Goal: Transaction & Acquisition: Purchase product/service

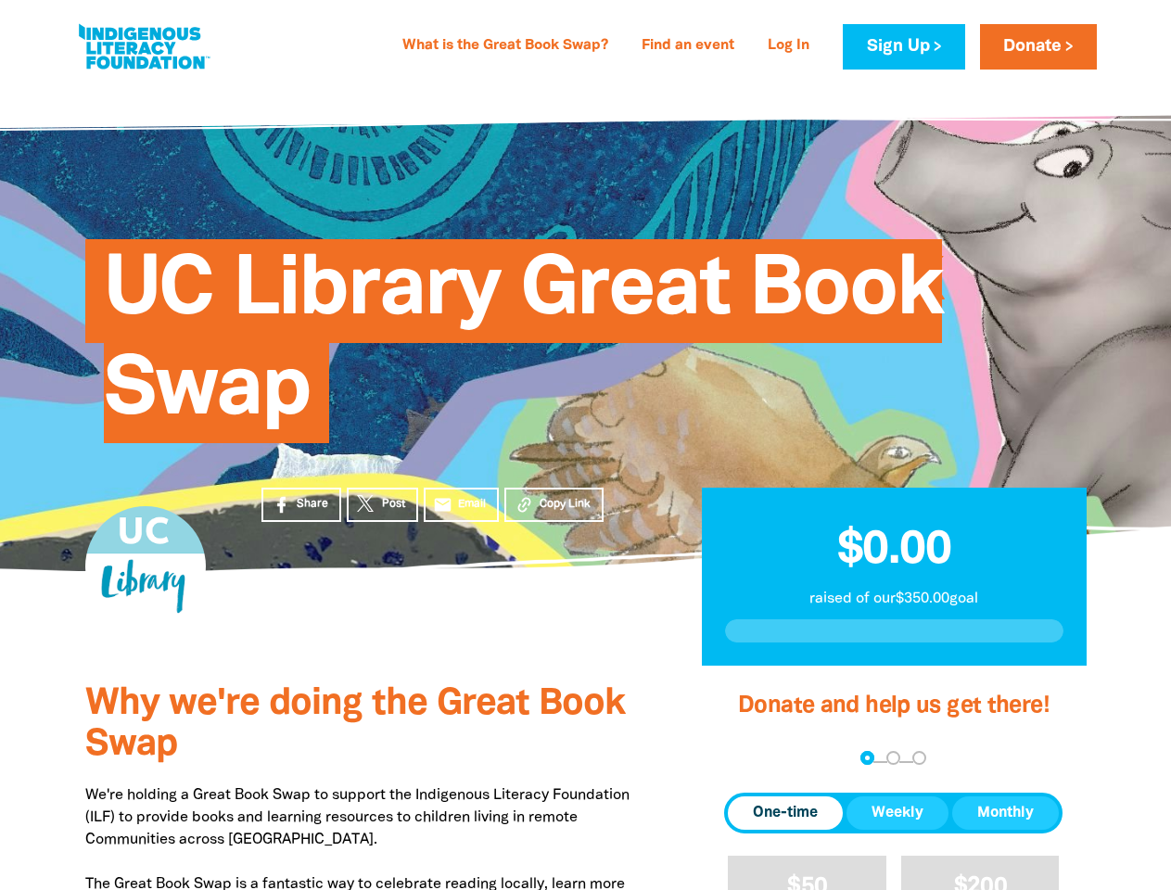
click at [585, 445] on div "UC Library Great Book Swap" at bounding box center [585, 327] width 1057 height 376
click at [553, 504] on span "Copy Link" at bounding box center [564, 504] width 51 height 17
click at [749, 759] on div "arrow_back Back Step 1 Step 2 Step 3" at bounding box center [893, 759] width 338 height 22
click at [867, 758] on div "Navigate to step 1 of 3 to enter your donation amount" at bounding box center [867, 757] width 5 height 5
click at [785, 813] on span "One-time" at bounding box center [785, 813] width 65 height 22
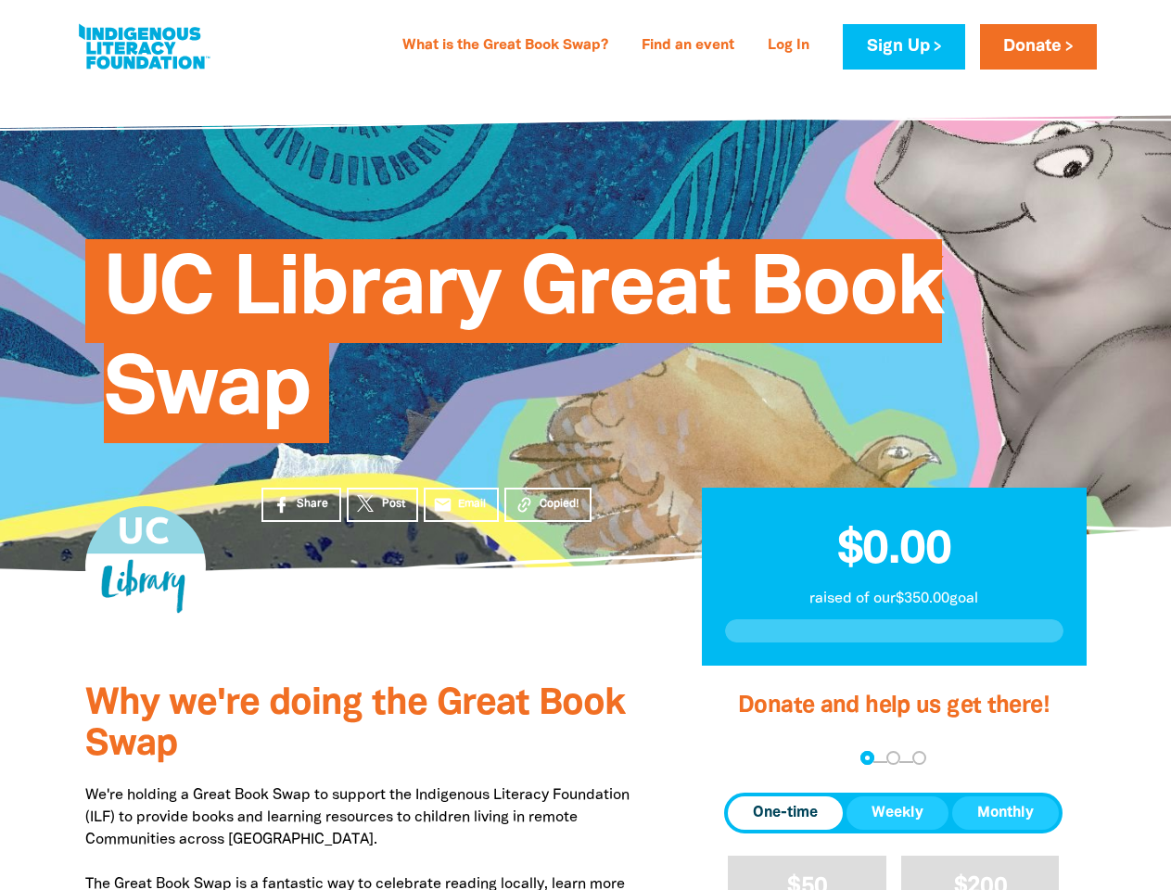
click at [897, 813] on span "Weekly" at bounding box center [897, 813] width 52 height 22
click at [1005, 813] on span "Monthly" at bounding box center [1005, 813] width 57 height 22
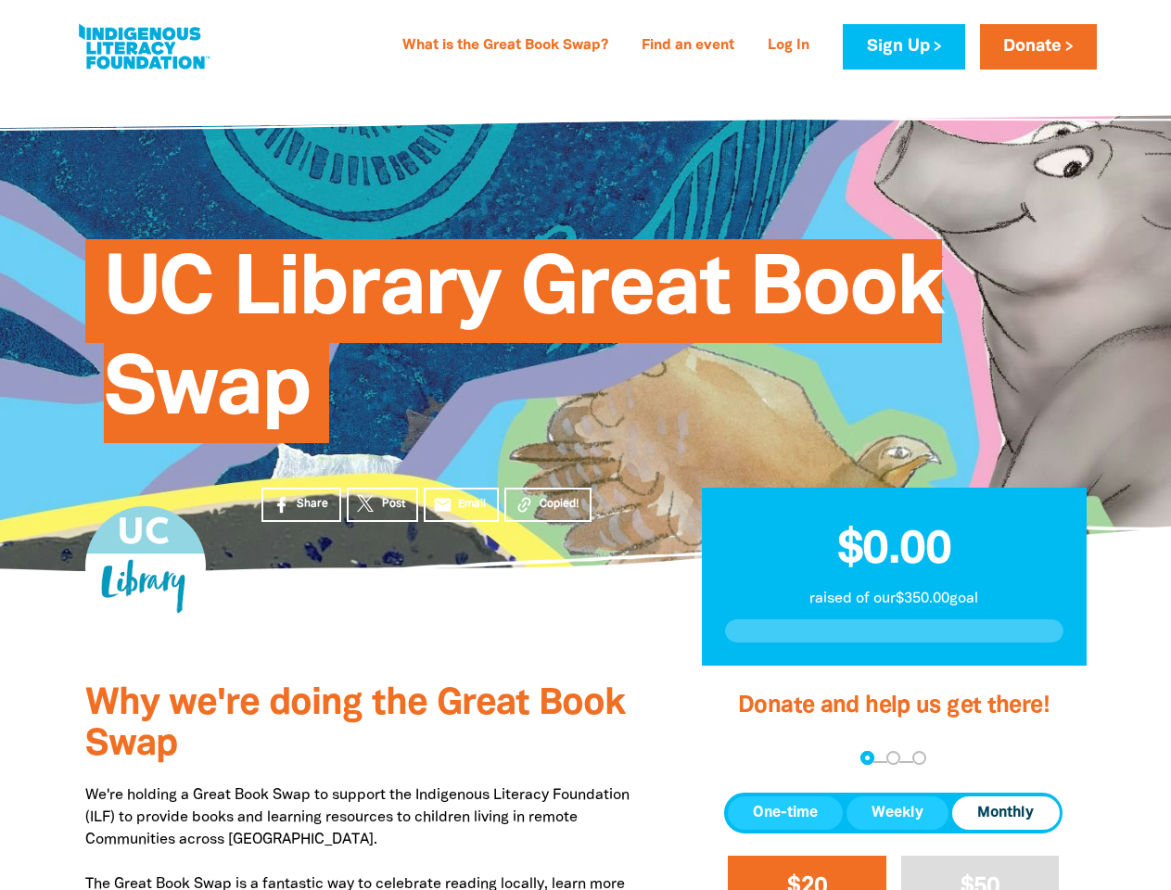
click at [806, 876] on span "$20" at bounding box center [807, 886] width 40 height 21
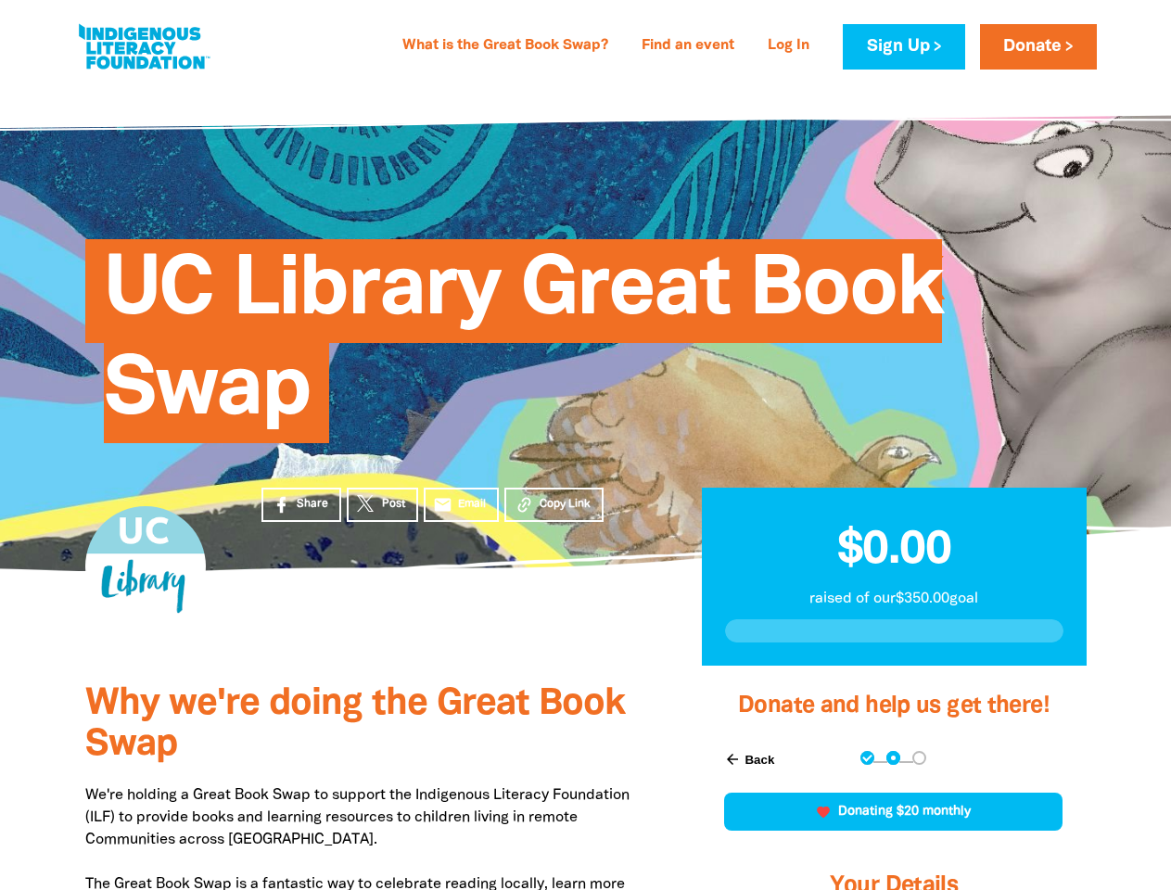
scroll to position [510, 0]
